Goal: Find specific page/section: Find specific page/section

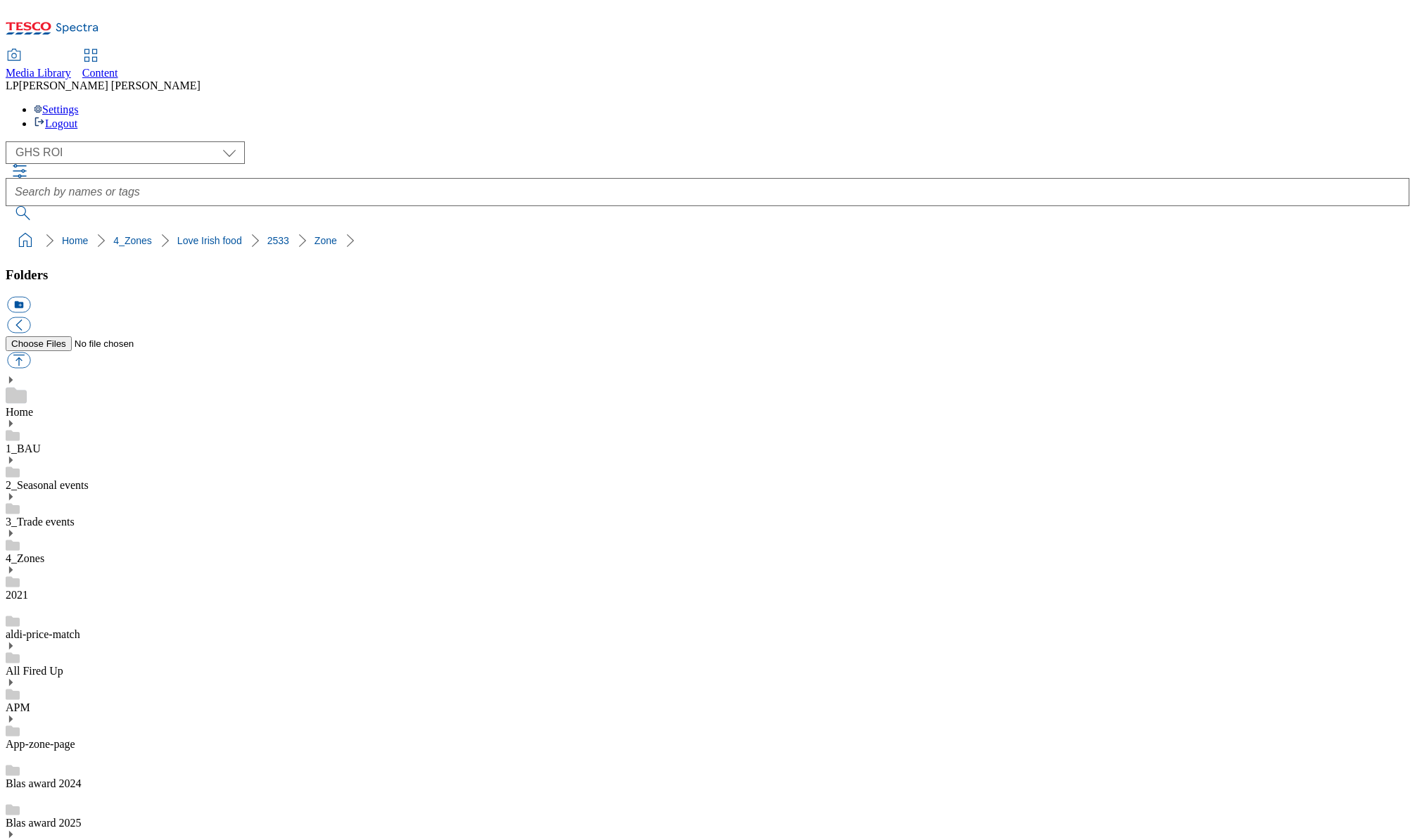
select select "flare-ghs-roi"
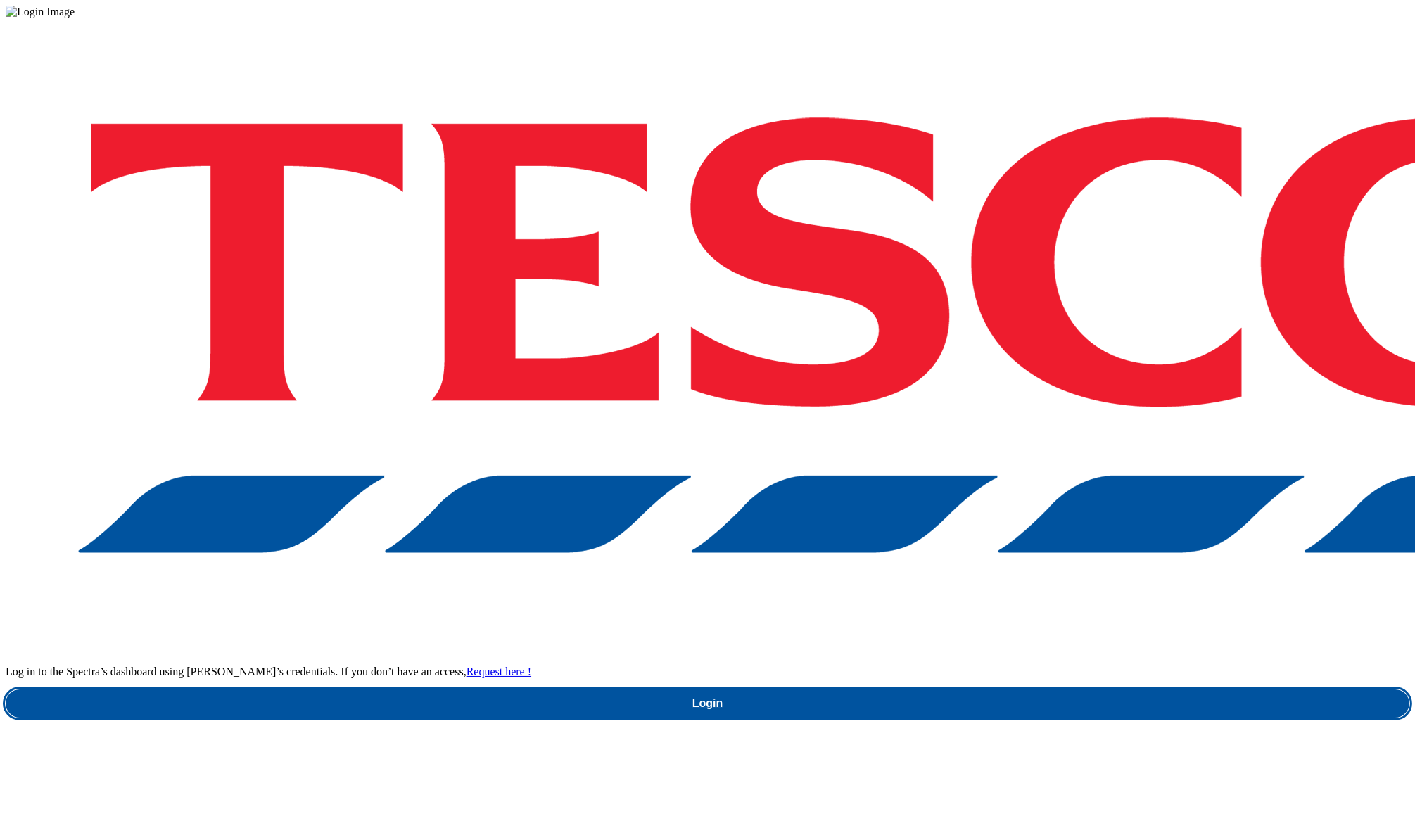
click at [975, 690] on link "Login" at bounding box center [708, 704] width 1404 height 28
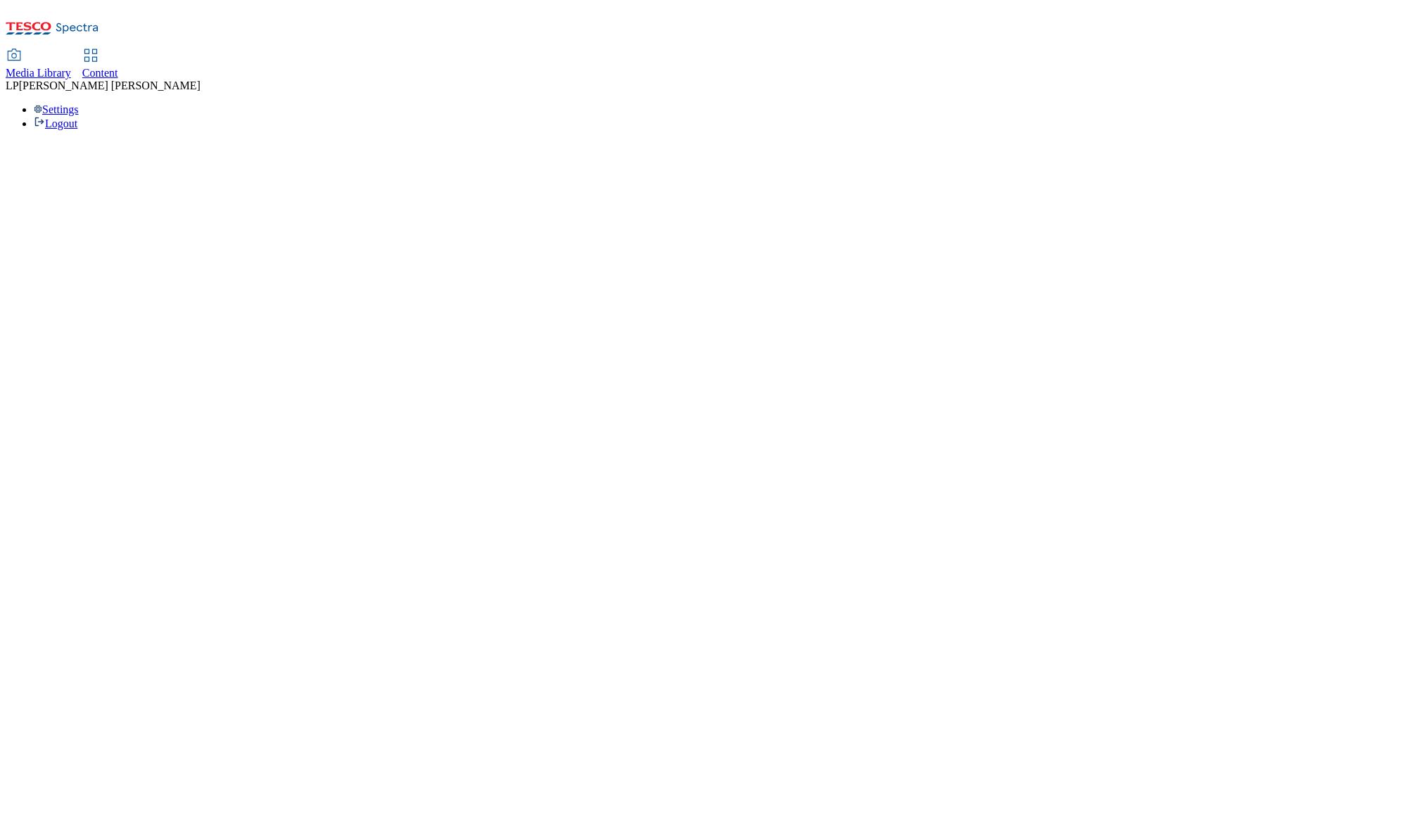
select select "flare-ghs-roi"
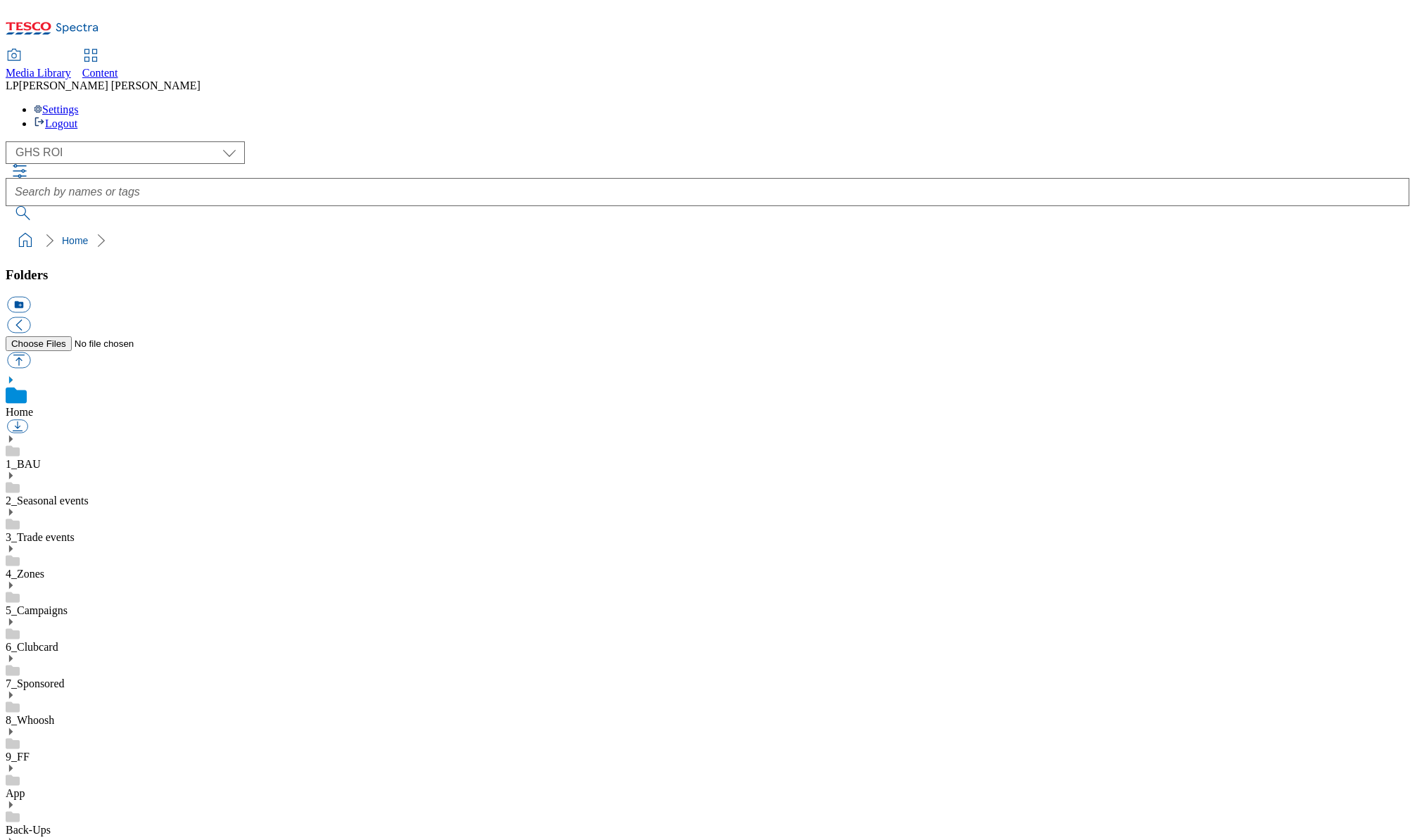
click at [118, 67] on span "Content" at bounding box center [100, 73] width 36 height 12
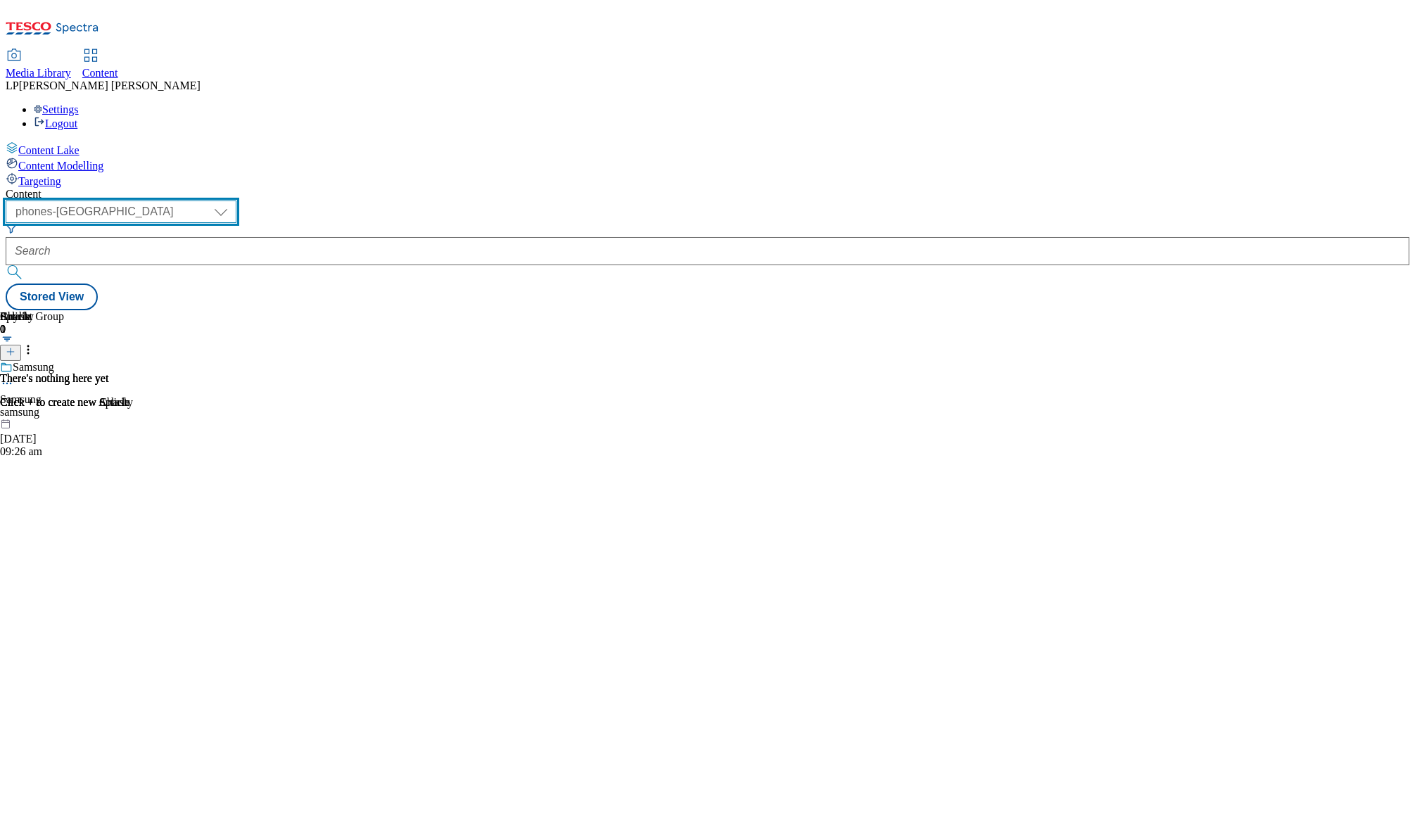
click at [237, 201] on select "dotcom-cz dotcom-hu dotcom-sk fnf-uk ghs-roi ghs-uk group-comms ighs-cz ighs-hu…" at bounding box center [121, 212] width 231 height 23
select select "ghs-roi"
click at [183, 201] on select "dotcom-cz dotcom-hu dotcom-sk fnf-uk ghs-roi ghs-uk group-comms ighs-cz ighs-hu…" at bounding box center [121, 212] width 231 height 23
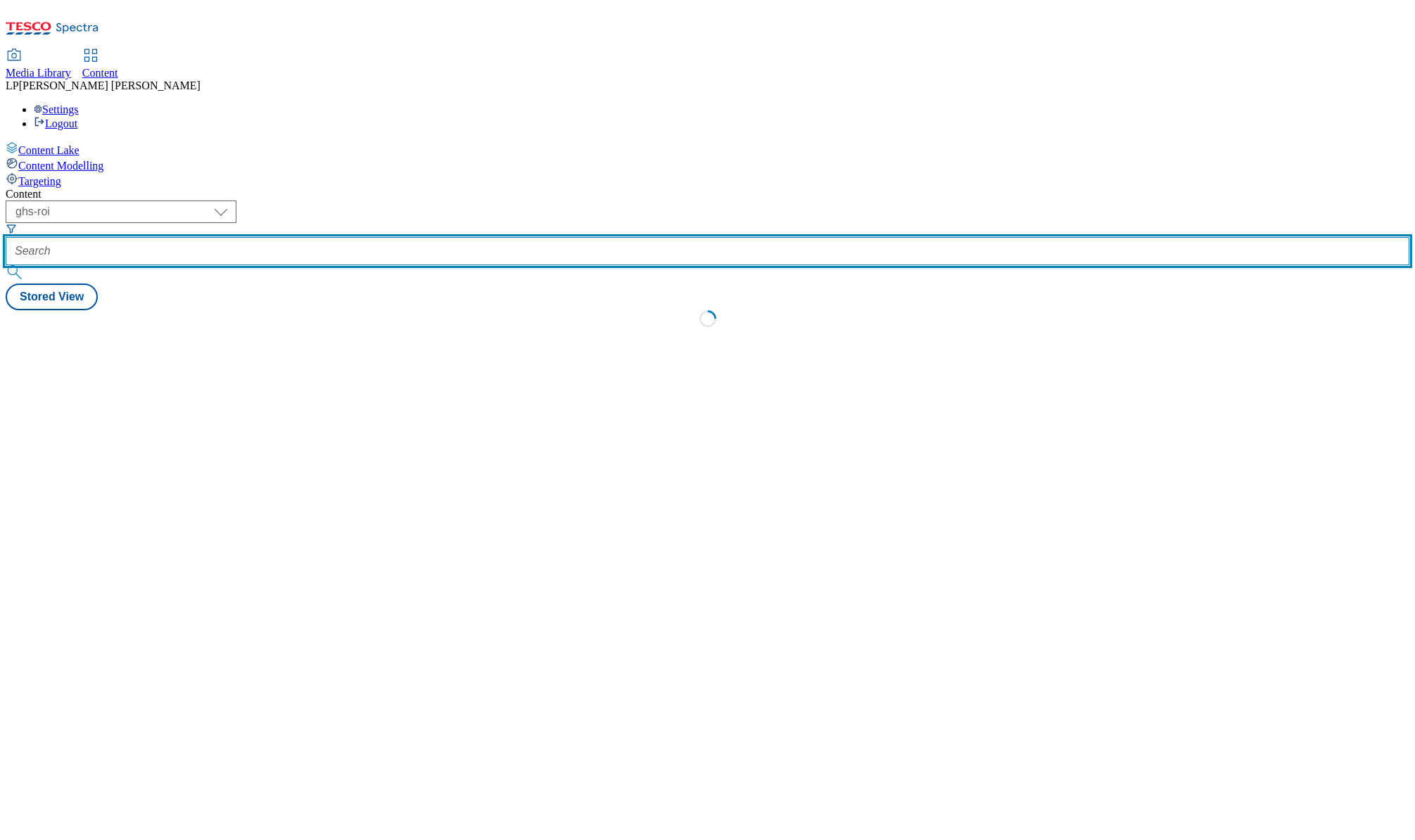
click at [374, 237] on input "text" at bounding box center [708, 251] width 1404 height 28
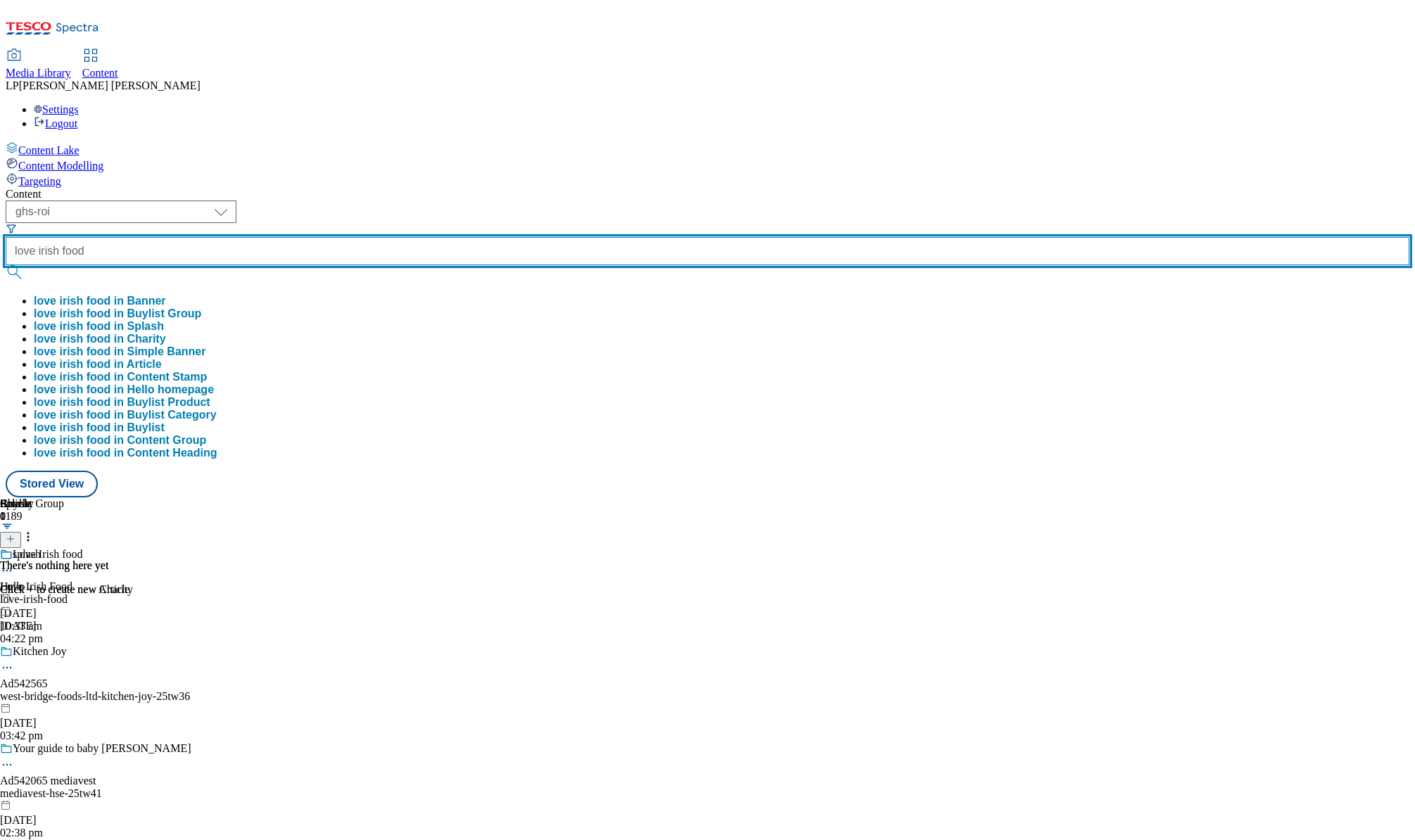
type input "love irish food"
click at [6, 265] on button "submit" at bounding box center [16, 272] width 20 height 14
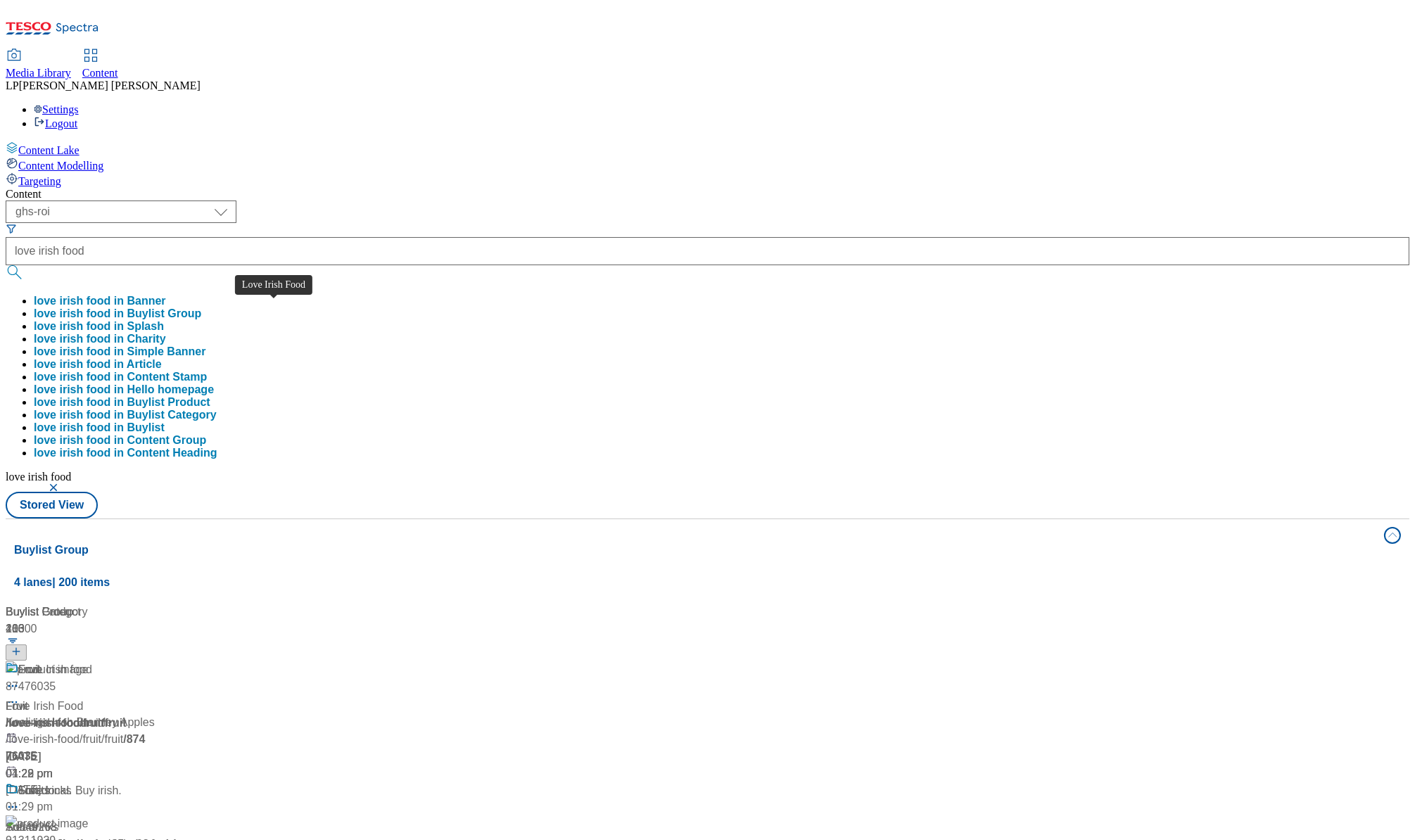
click at [83, 698] on span "Love Irish Food" at bounding box center [44, 706] width 77 height 17
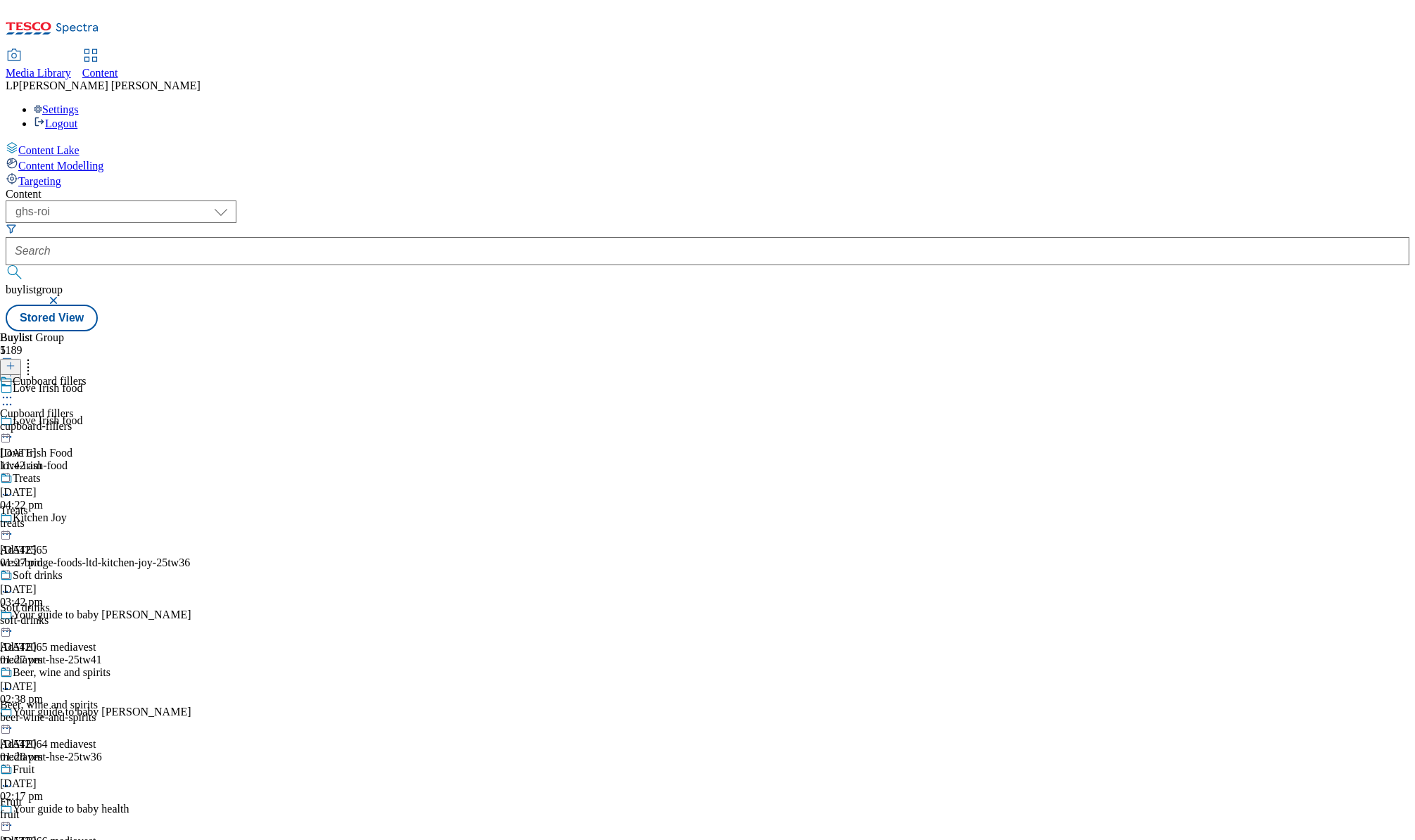
click at [111, 420] on div "cupboard-fillers" at bounding box center [55, 426] width 111 height 13
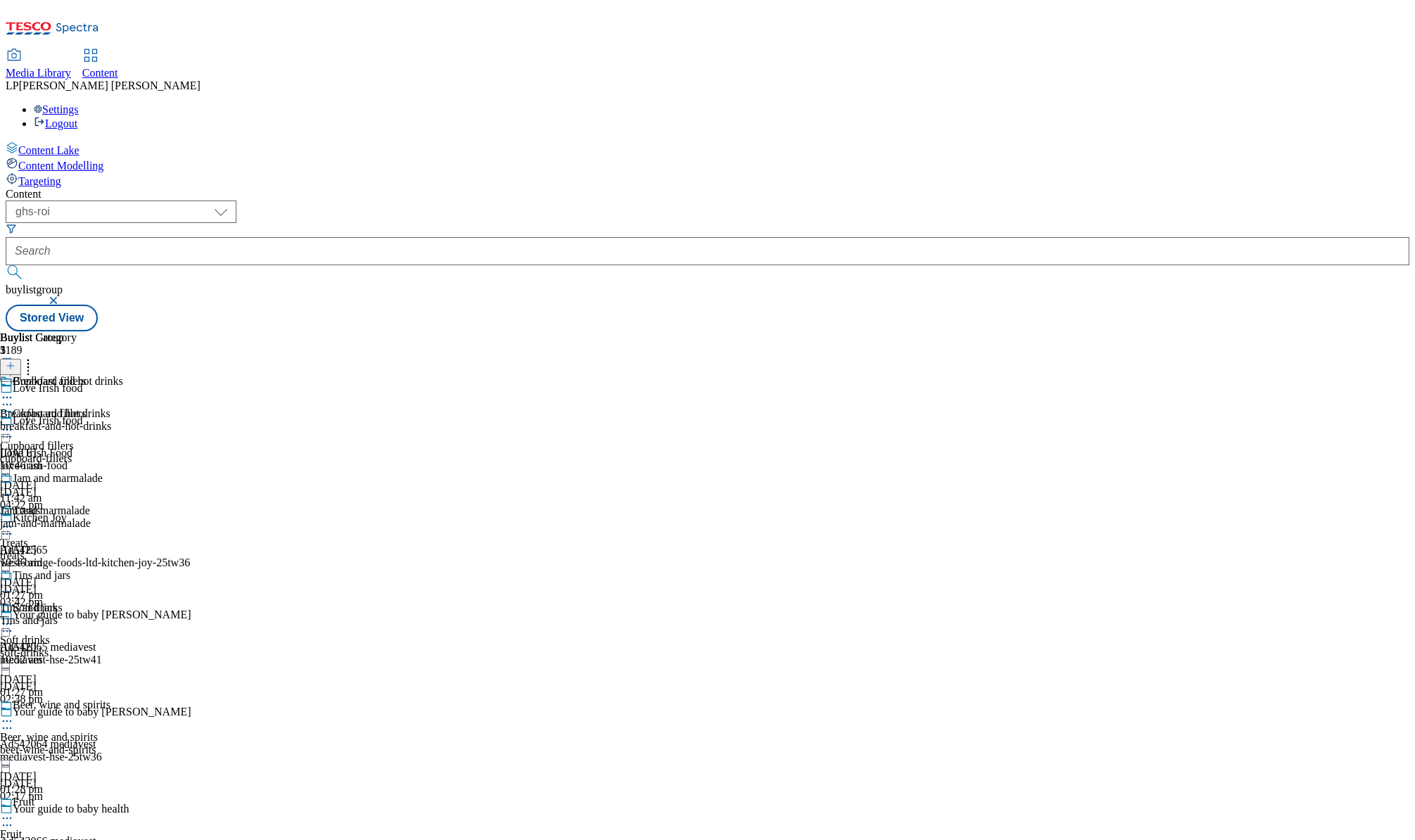
click at [14, 423] on icon at bounding box center [7, 430] width 14 height 14
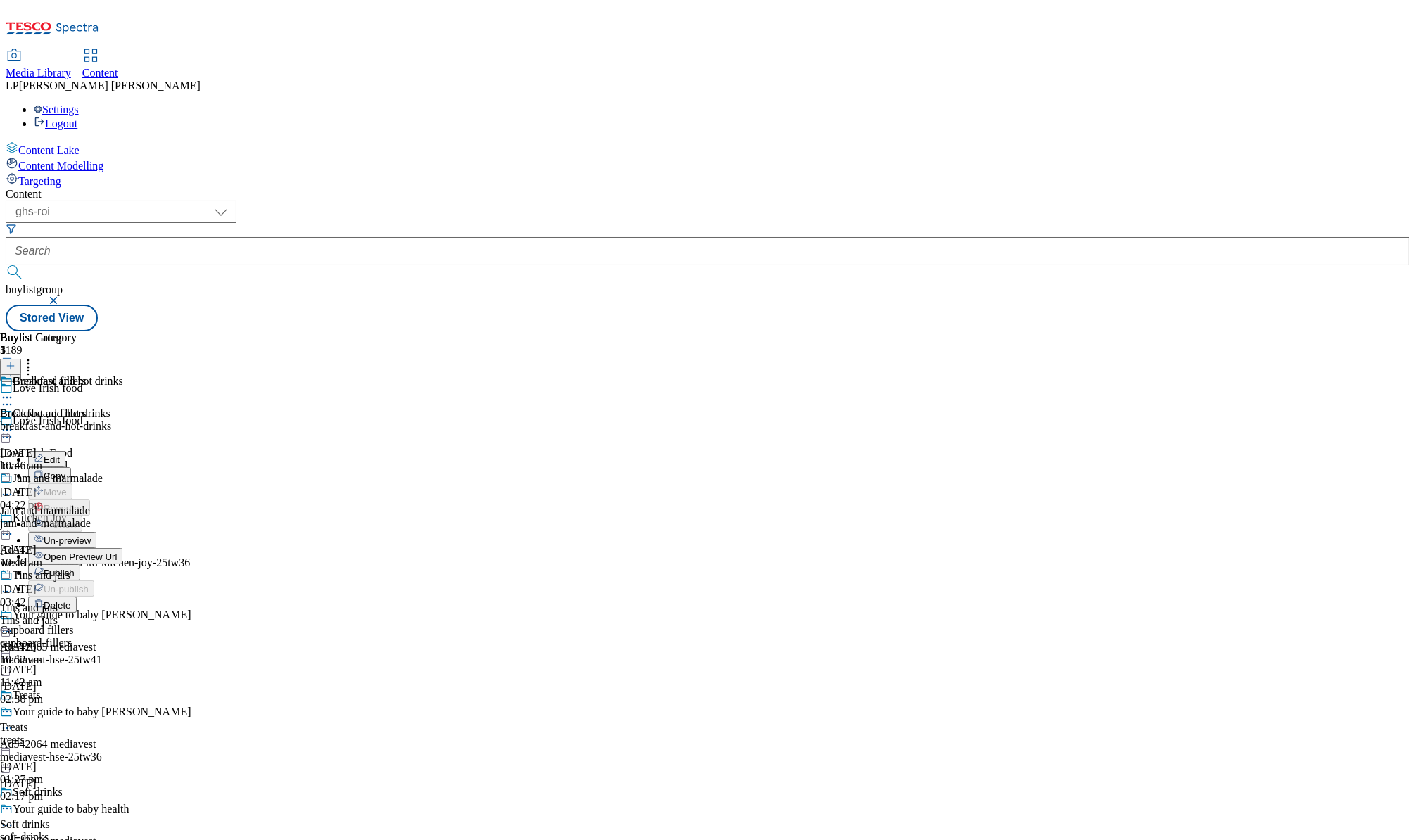
click at [117, 552] on span "Open Preview Url" at bounding box center [80, 557] width 73 height 11
